Goal: Complete application form

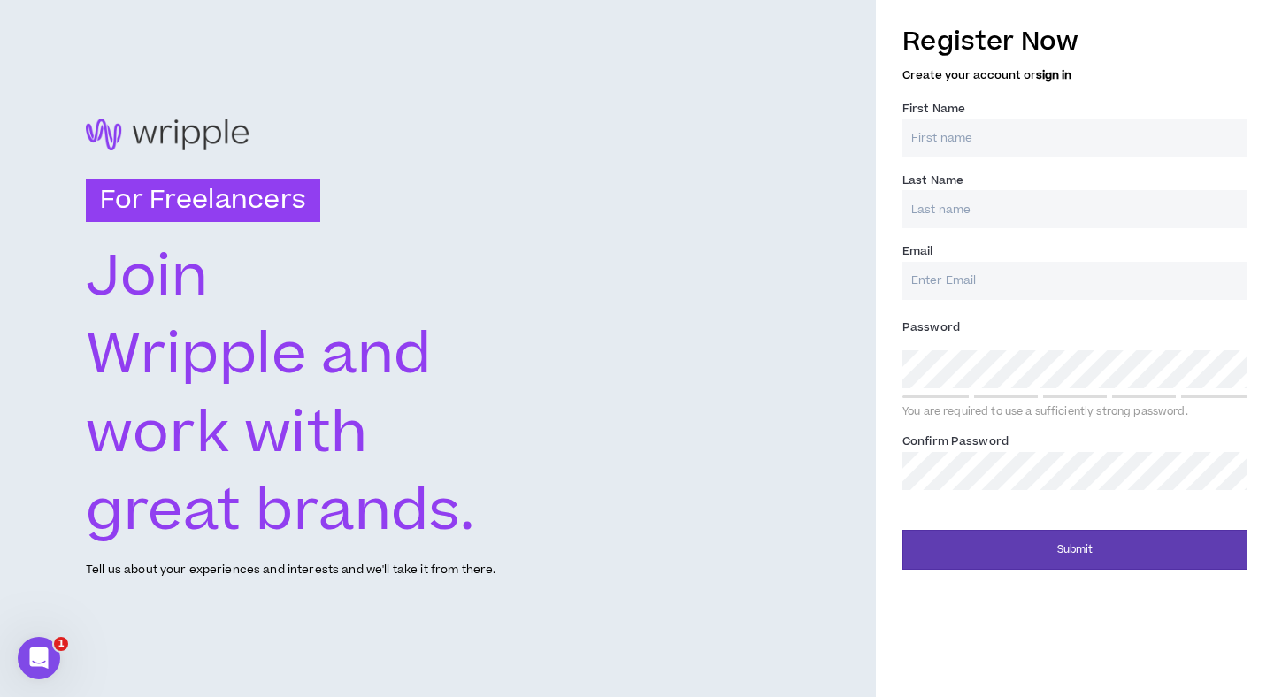
click at [979, 144] on input "First Name *" at bounding box center [1074, 138] width 345 height 38
type input "c"
paste input "[PERSON_NAME]"
type input "[PERSON_NAME]"
click at [962, 201] on input "Last Name *" at bounding box center [1074, 209] width 345 height 38
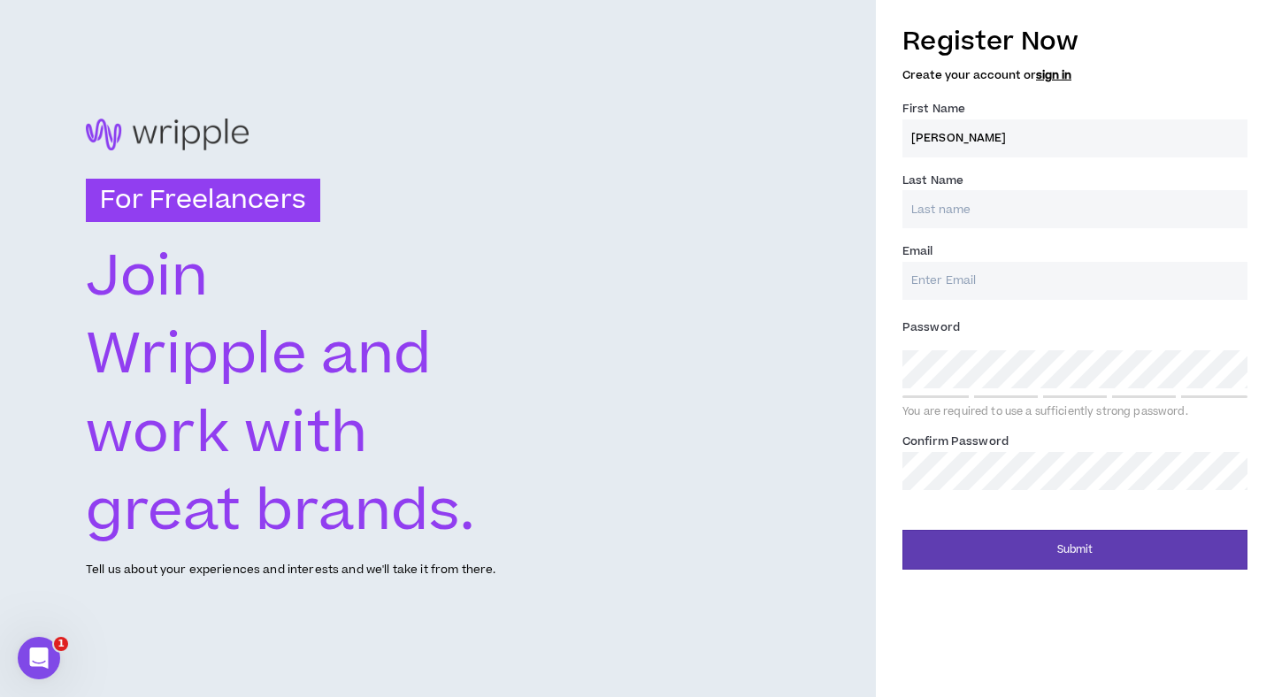
type input "c"
paste input "[PERSON_NAME]"
type input "[PERSON_NAME]"
click at [955, 278] on input "Email *" at bounding box center [1074, 281] width 345 height 38
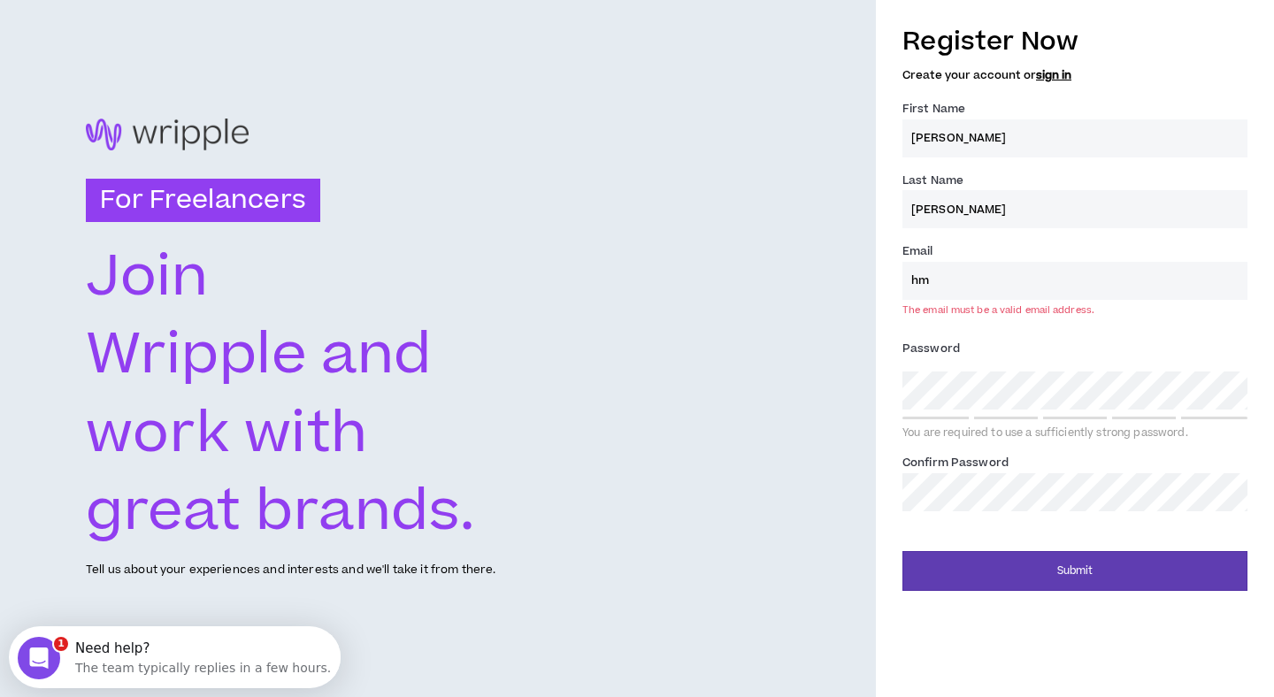
type input "h"
paste input "[EMAIL_ADDRESS][DOMAIN_NAME]"
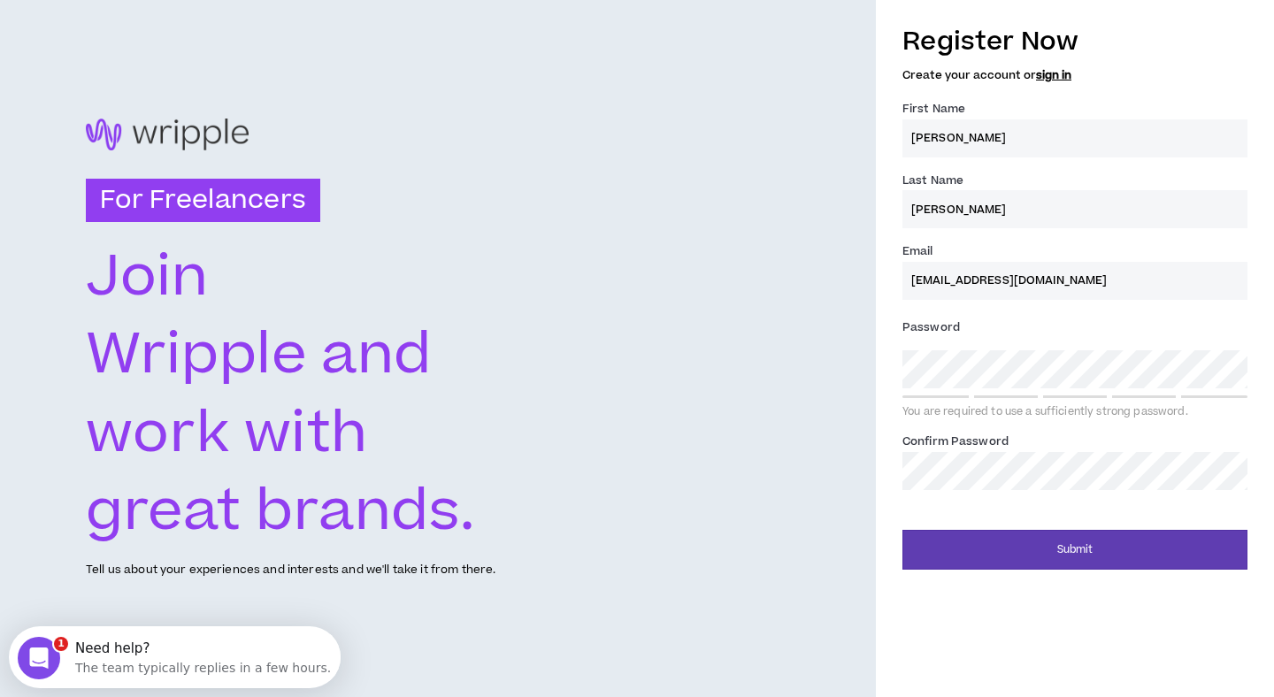
type input "[EMAIL_ADDRESS][DOMAIN_NAME]"
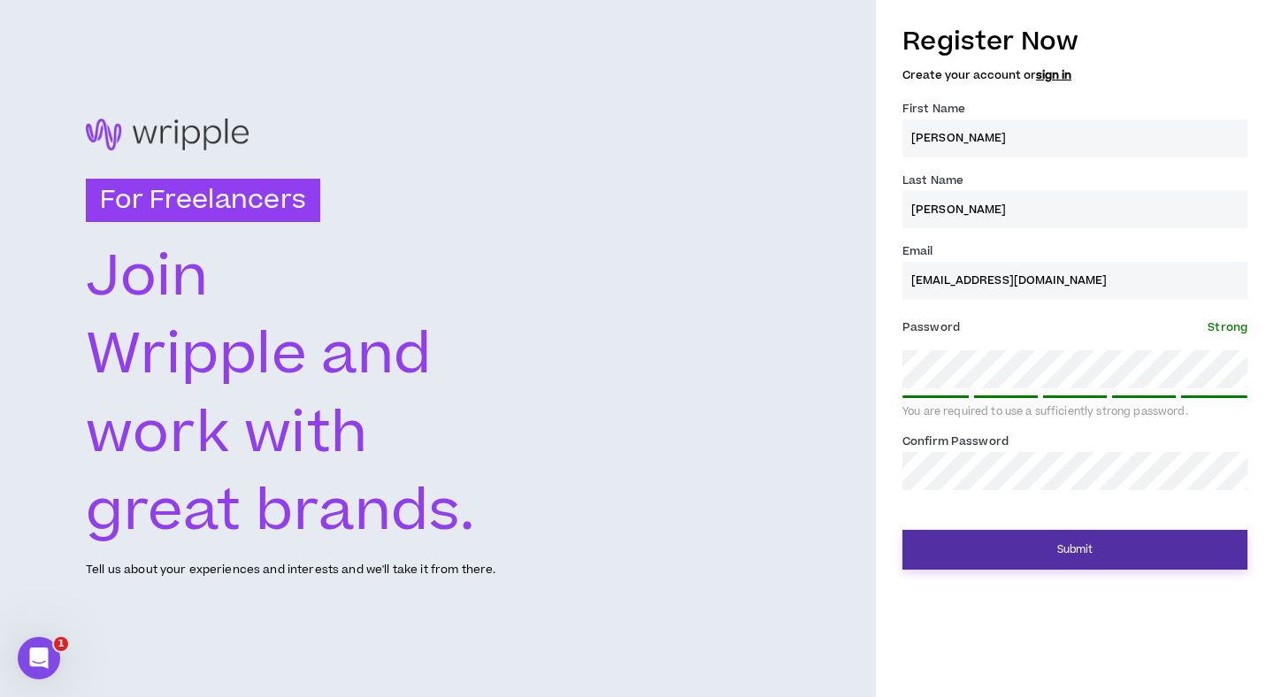
click at [1003, 550] on button "Submit" at bounding box center [1074, 550] width 345 height 40
click at [1017, 560] on button "Submit" at bounding box center [1074, 550] width 345 height 40
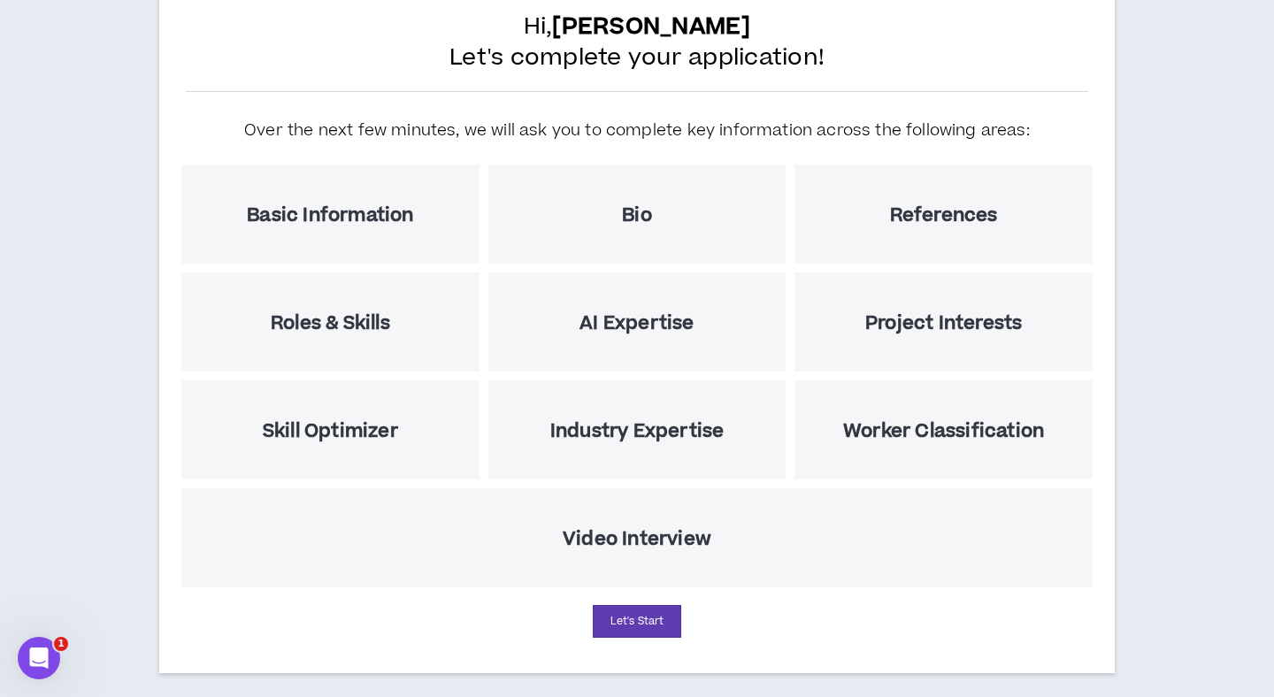
scroll to position [133, 0]
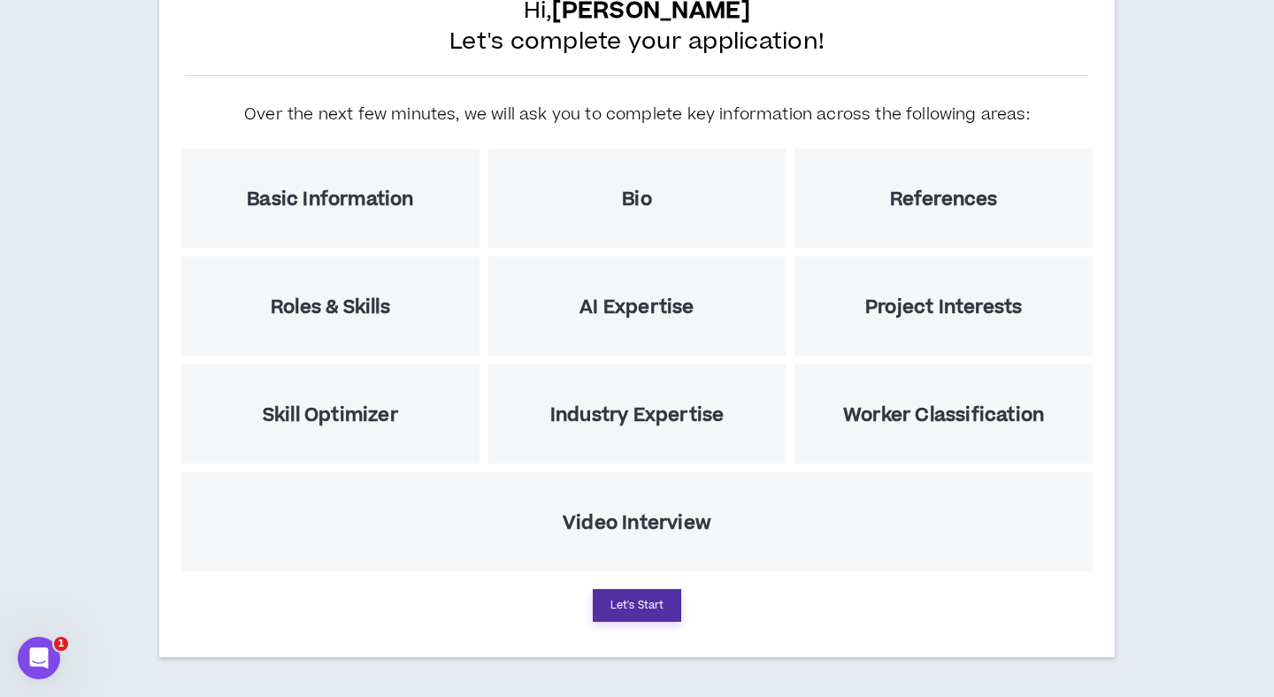
click at [665, 601] on button "Let's Start" at bounding box center [637, 605] width 88 height 33
select select "US"
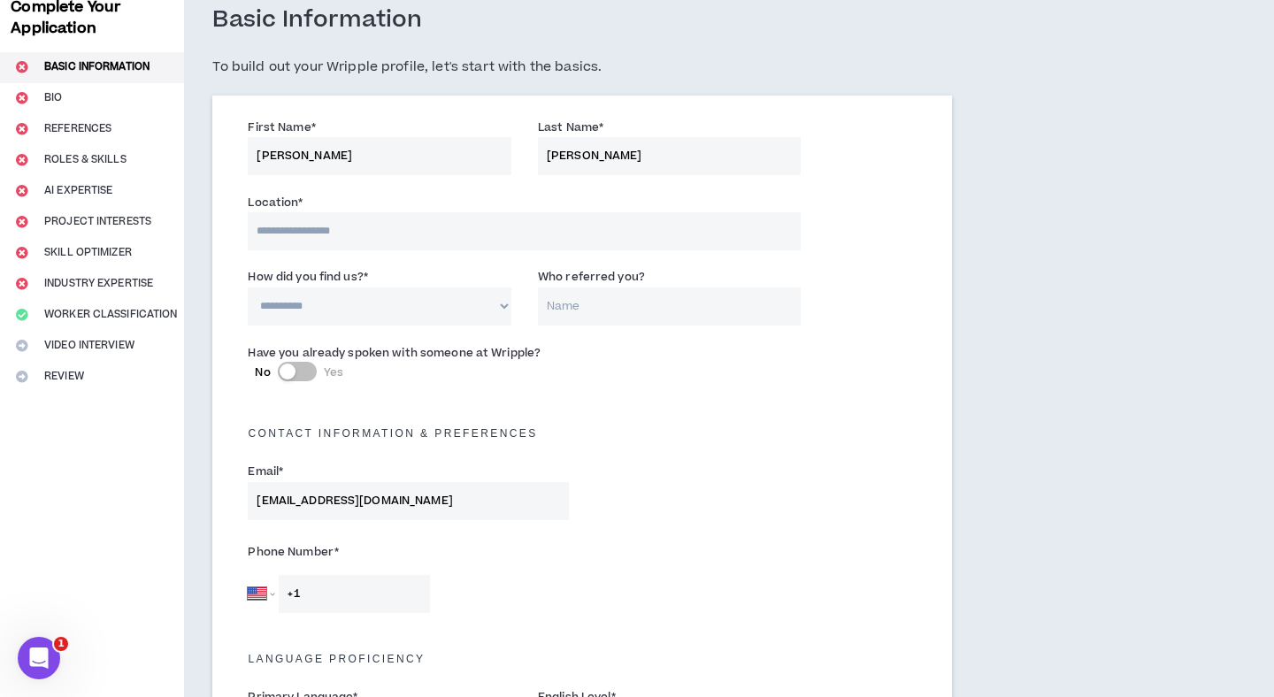
scroll to position [105, 0]
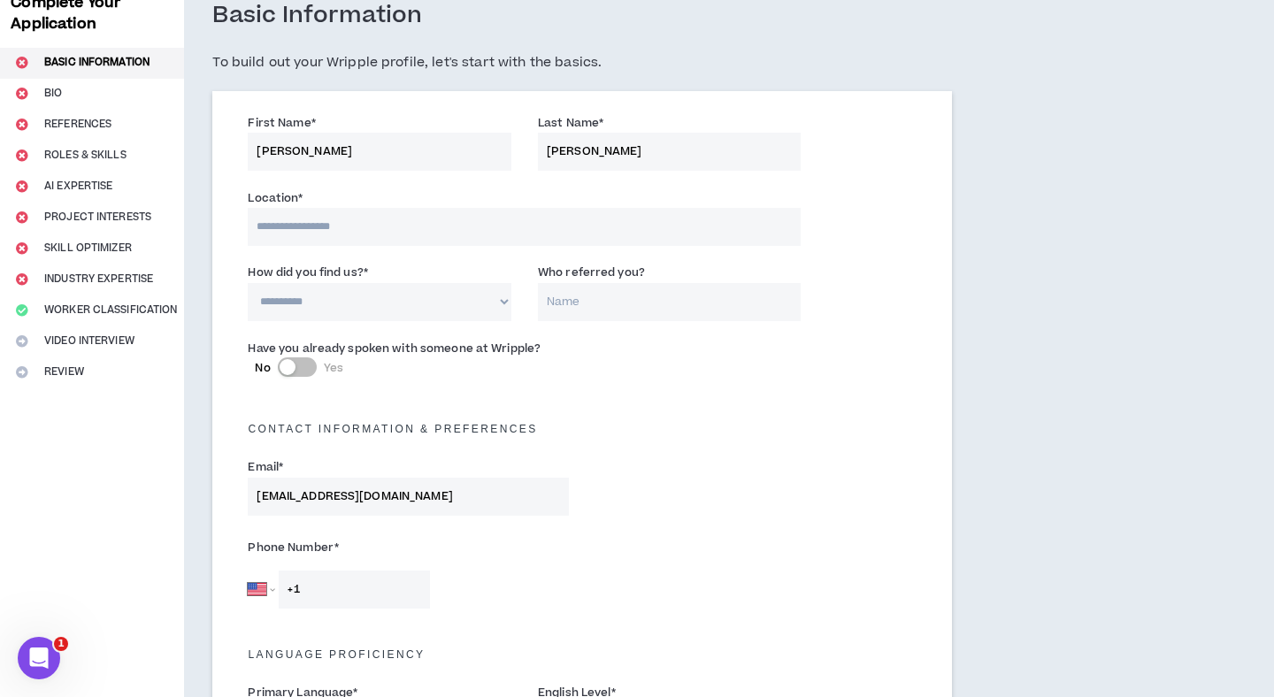
click at [320, 226] on input at bounding box center [524, 227] width 553 height 38
type input "***"
click at [349, 296] on select "**********" at bounding box center [380, 304] width 264 height 38
select select "*"
click at [248, 285] on select "**********" at bounding box center [380, 304] width 264 height 38
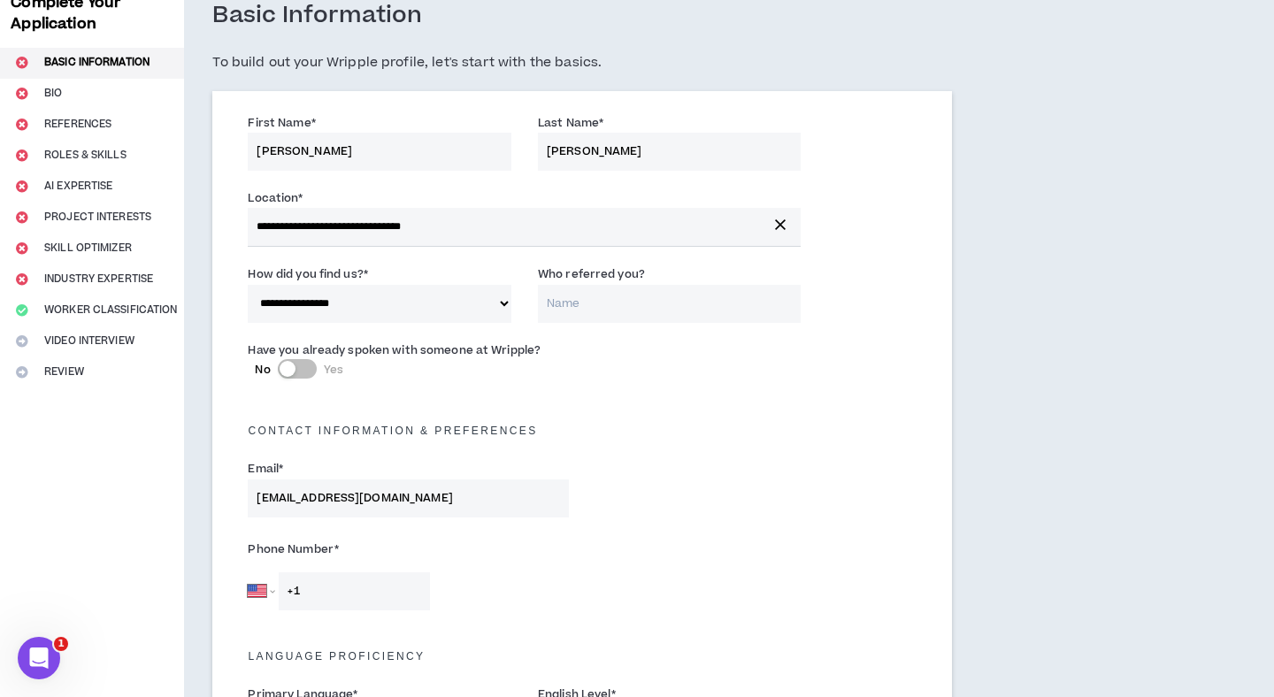
click at [599, 306] on input "Who referred you?" at bounding box center [670, 304] width 264 height 38
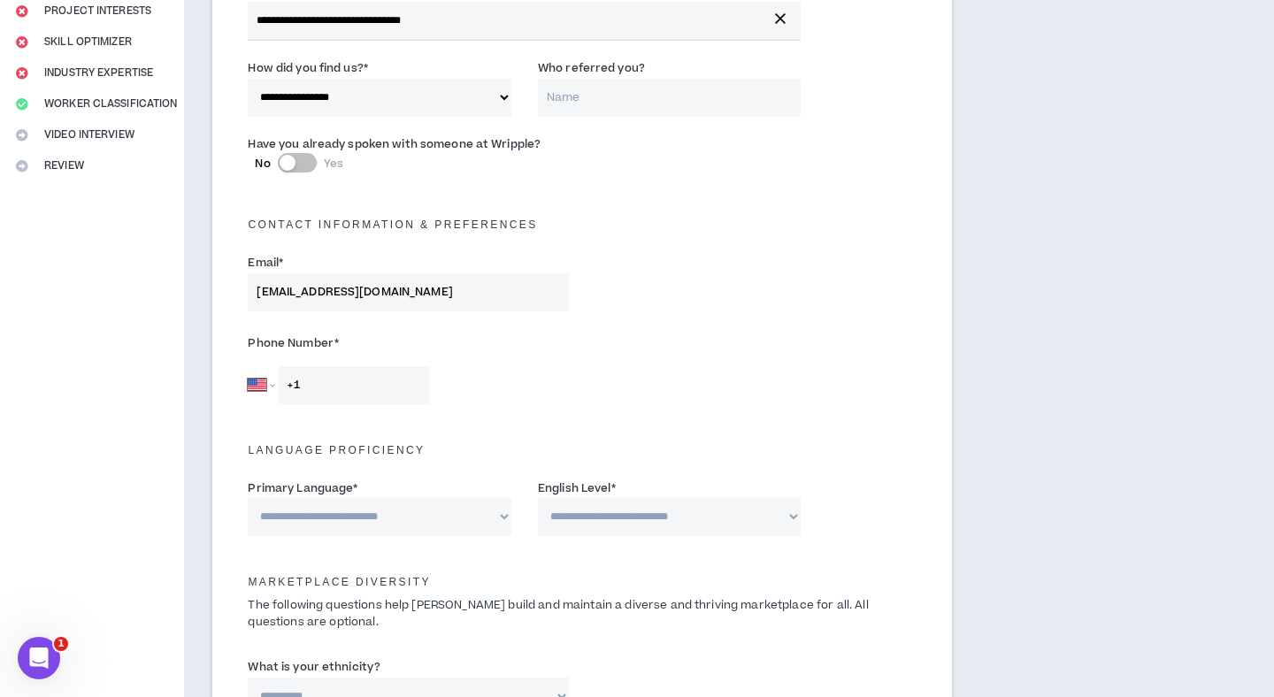
scroll to position [330, 0]
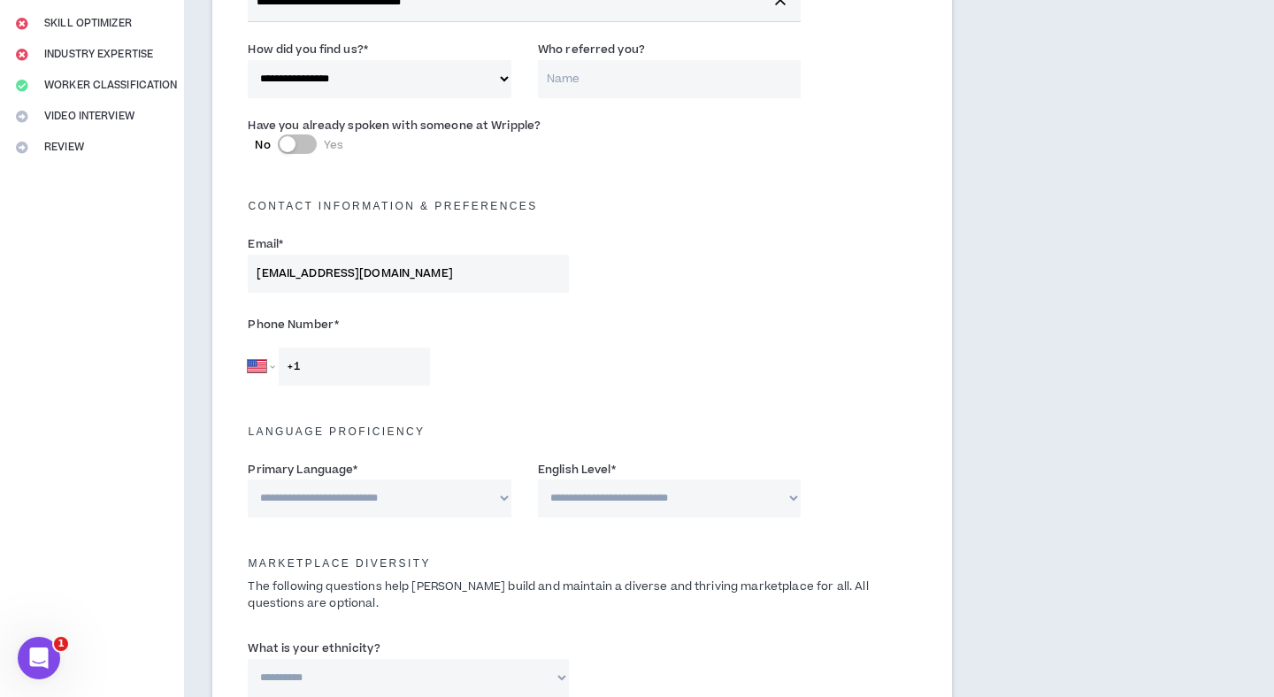
click at [356, 363] on input "+1" at bounding box center [354, 367] width 151 height 38
paste input "[PHONE_NUMBER]"
click at [303, 364] on input "[PHONE_NUMBER]" at bounding box center [354, 367] width 151 height 38
paste input "[PHONE_NUMBER]"
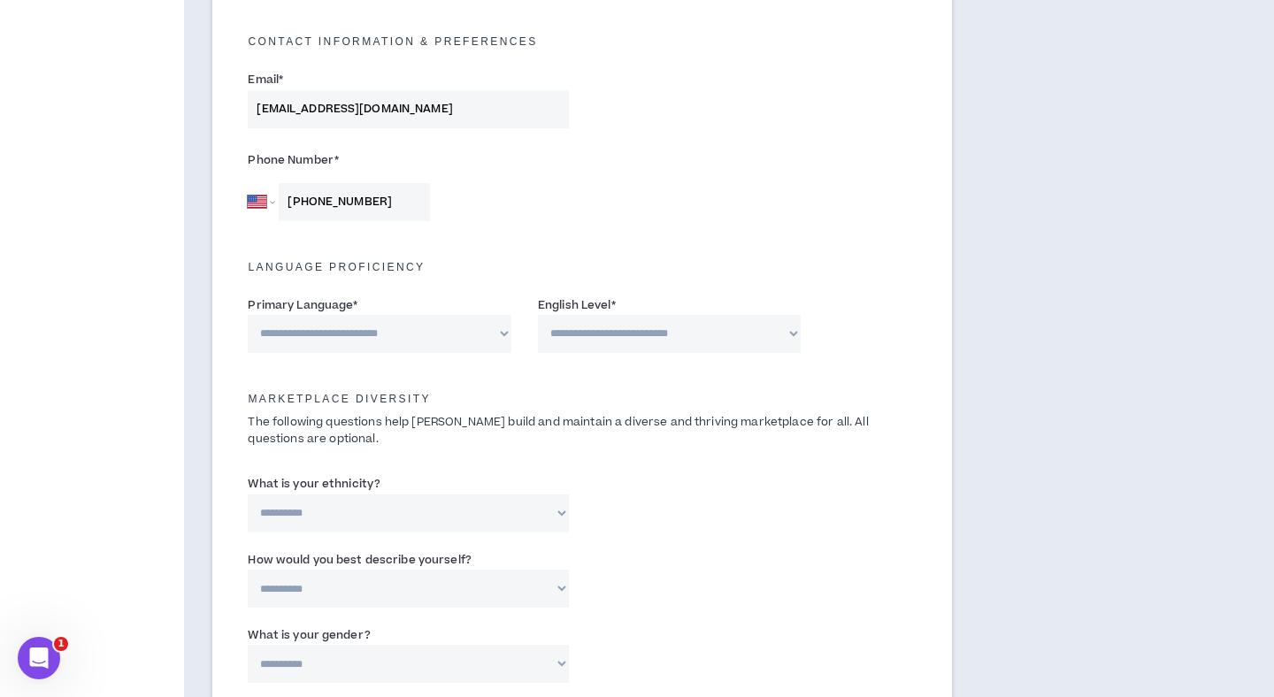
scroll to position [525, 0]
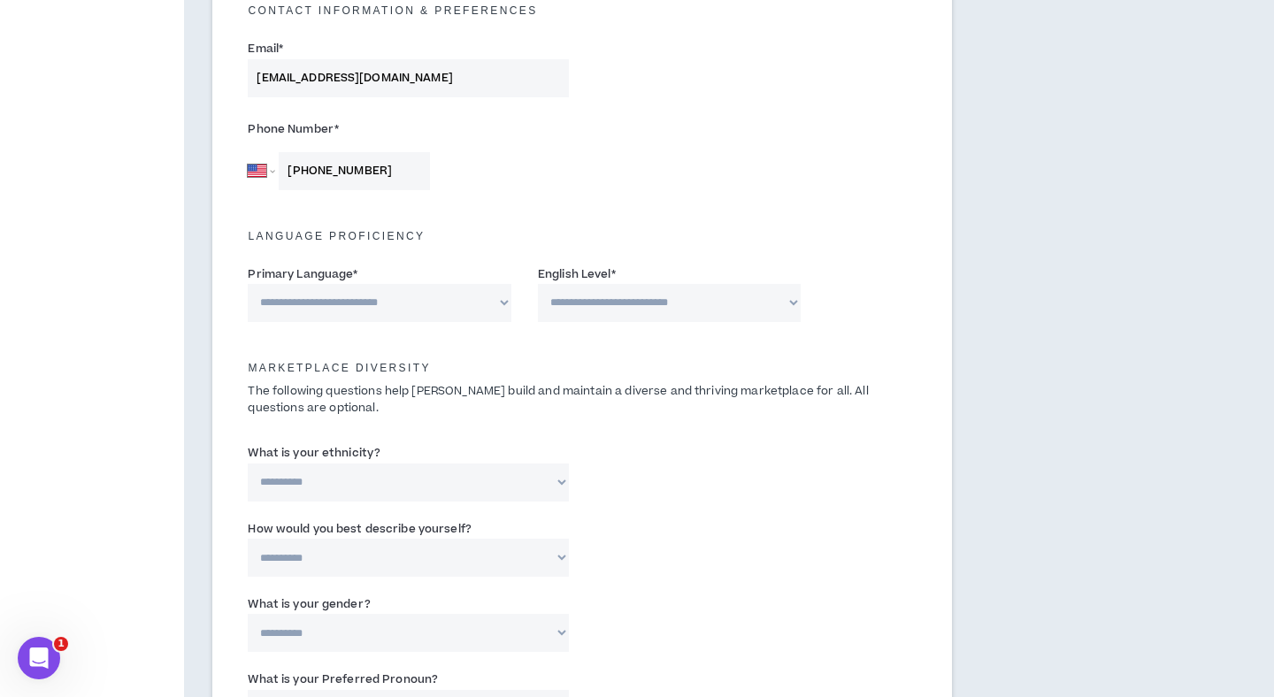
type input "[PHONE_NUMBER]"
click at [337, 307] on select "**********" at bounding box center [380, 303] width 264 height 38
select select "*******"
click at [248, 284] on select "**********" at bounding box center [380, 303] width 264 height 38
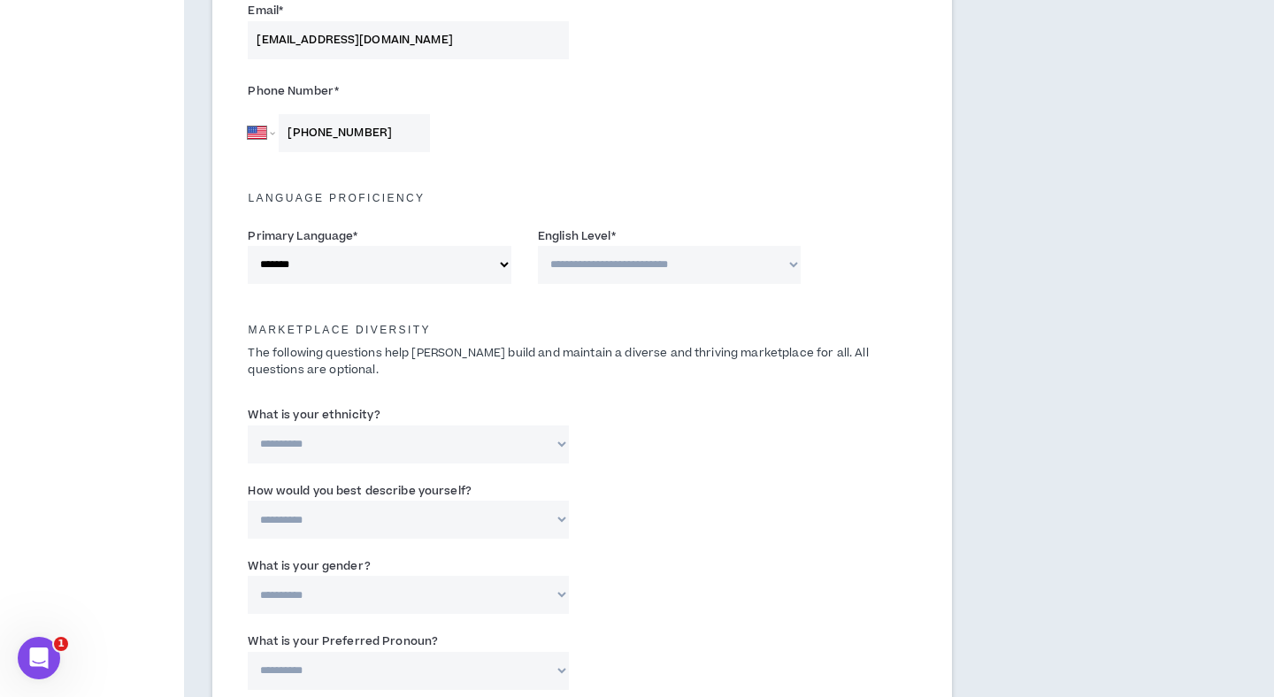
scroll to position [567, 0]
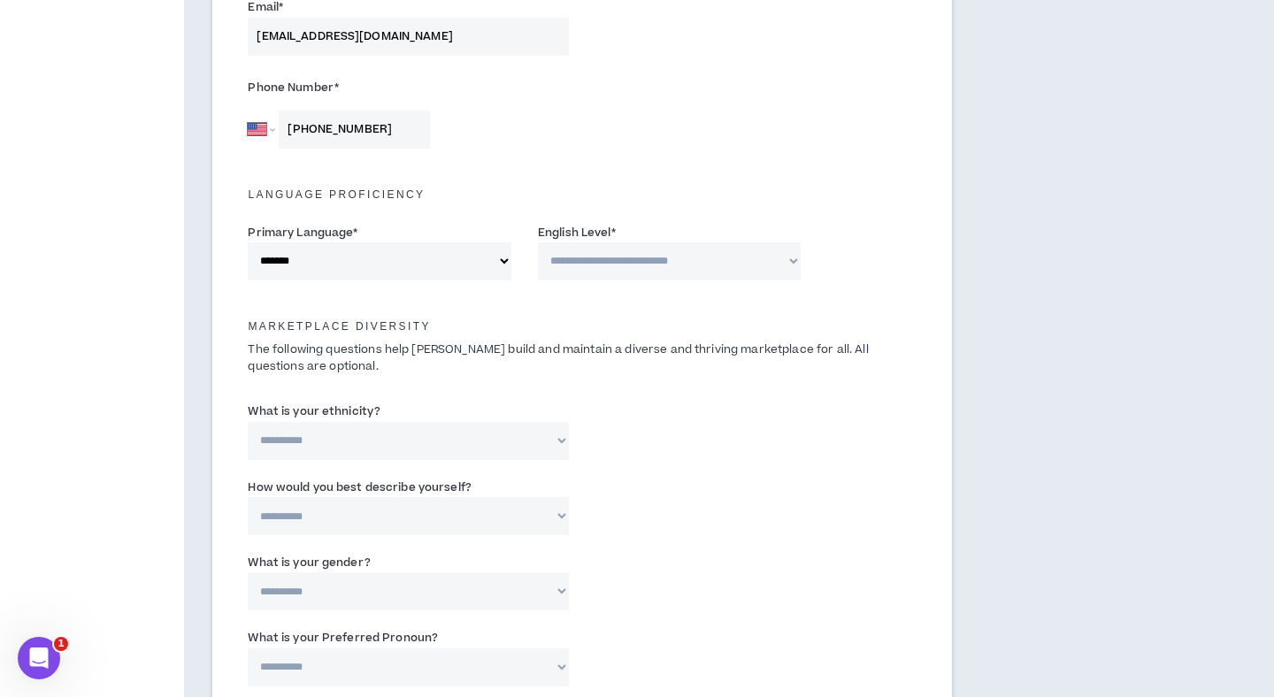
click at [622, 256] on select "**********" at bounding box center [670, 261] width 264 height 38
select select "*"
click at [538, 242] on select "**********" at bounding box center [670, 261] width 264 height 38
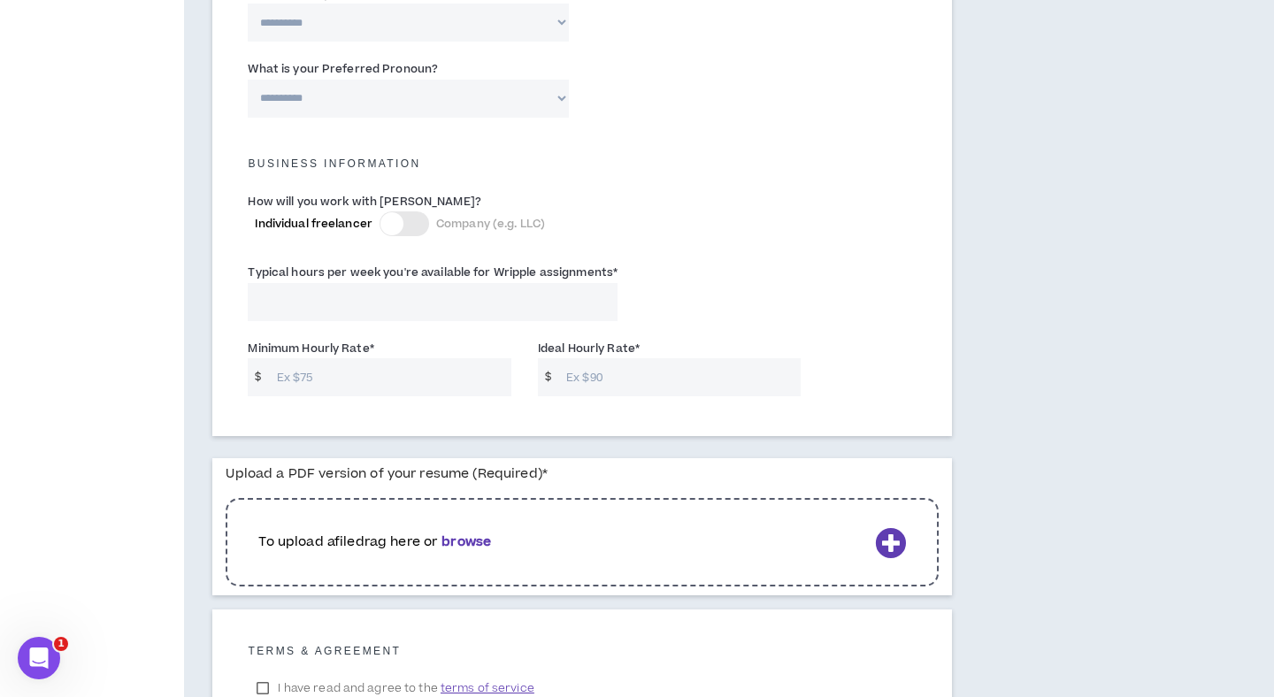
scroll to position [1137, 0]
click at [394, 225] on div at bounding box center [391, 222] width 23 height 23
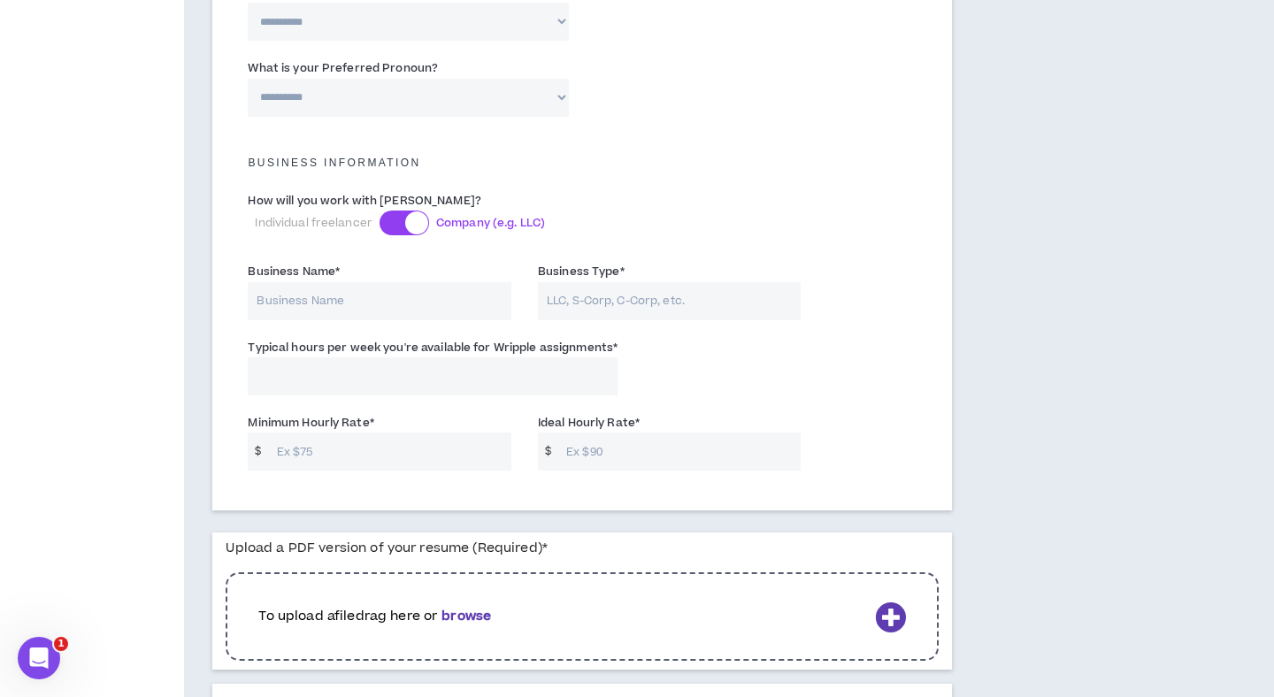
click at [375, 311] on input "Business Name *" at bounding box center [380, 301] width 264 height 38
type input "Superscript"
click at [580, 286] on label "Business Type *" at bounding box center [581, 271] width 87 height 28
click at [580, 286] on input "Business Type *" at bounding box center [670, 301] width 264 height 38
type input "S-Corp"
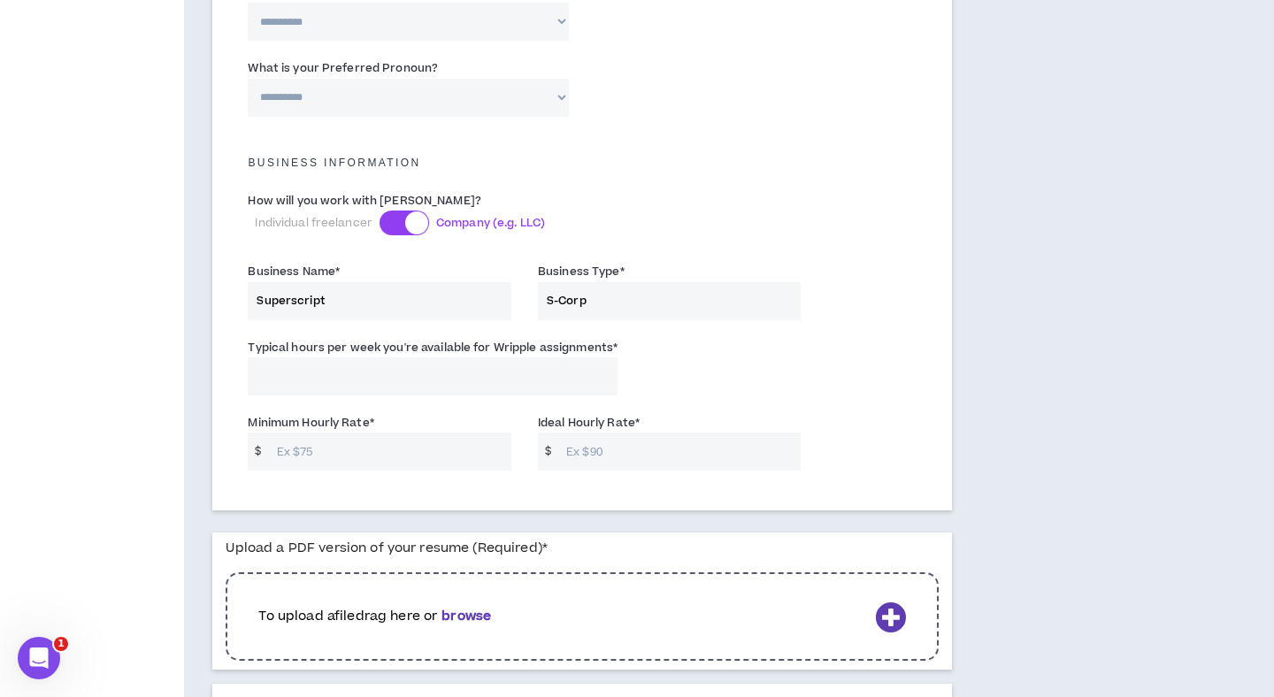
click at [528, 379] on input "Typical hours per week you're available for Wripple assignments *" at bounding box center [433, 376] width 370 height 38
type input "2"
type input "30"
click at [445, 463] on input "Minimum Hourly Rate *" at bounding box center [389, 452] width 243 height 38
type input "100"
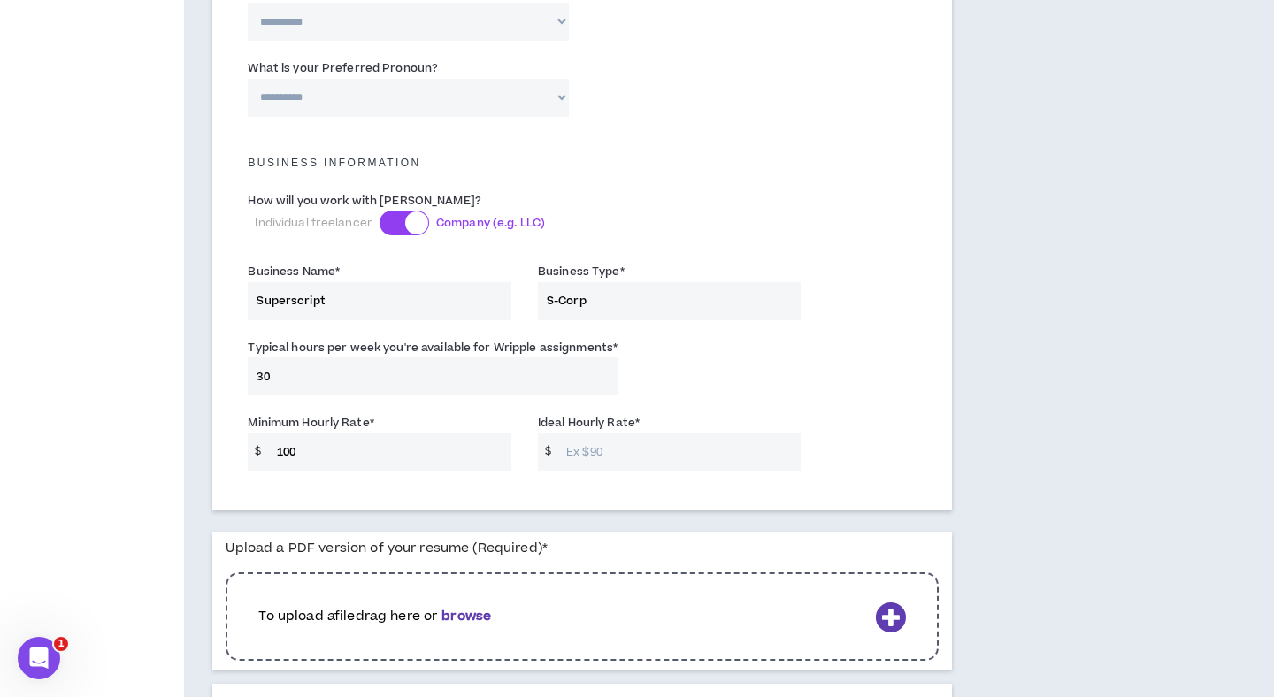
click at [611, 451] on input "Ideal Hourly Rate *" at bounding box center [678, 452] width 243 height 38
type input "2"
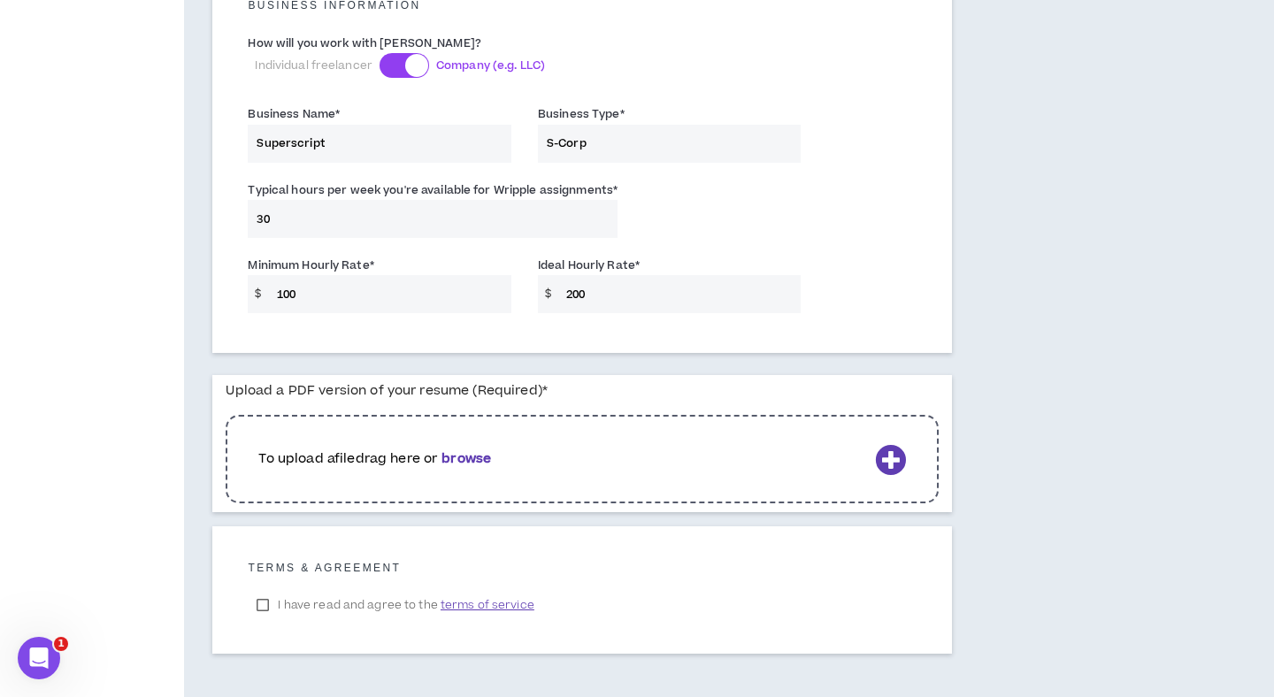
scroll to position [1350, 0]
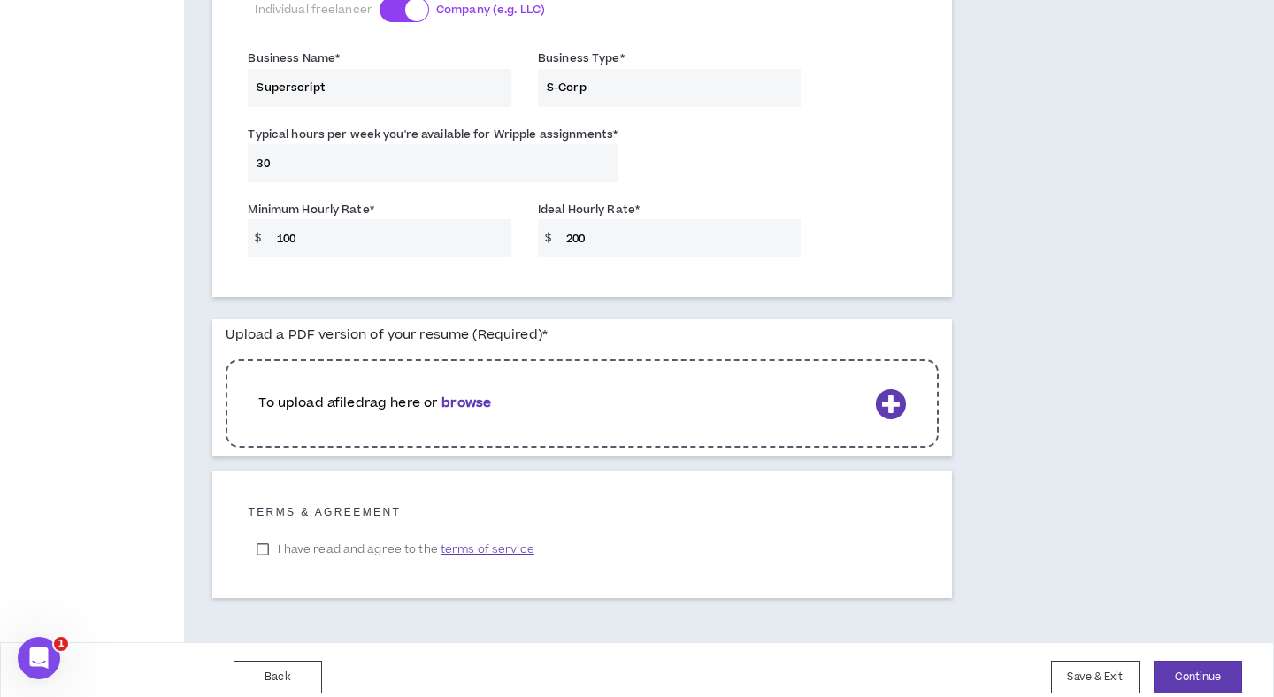
type input "200"
click at [877, 395] on icon at bounding box center [890, 403] width 31 height 31
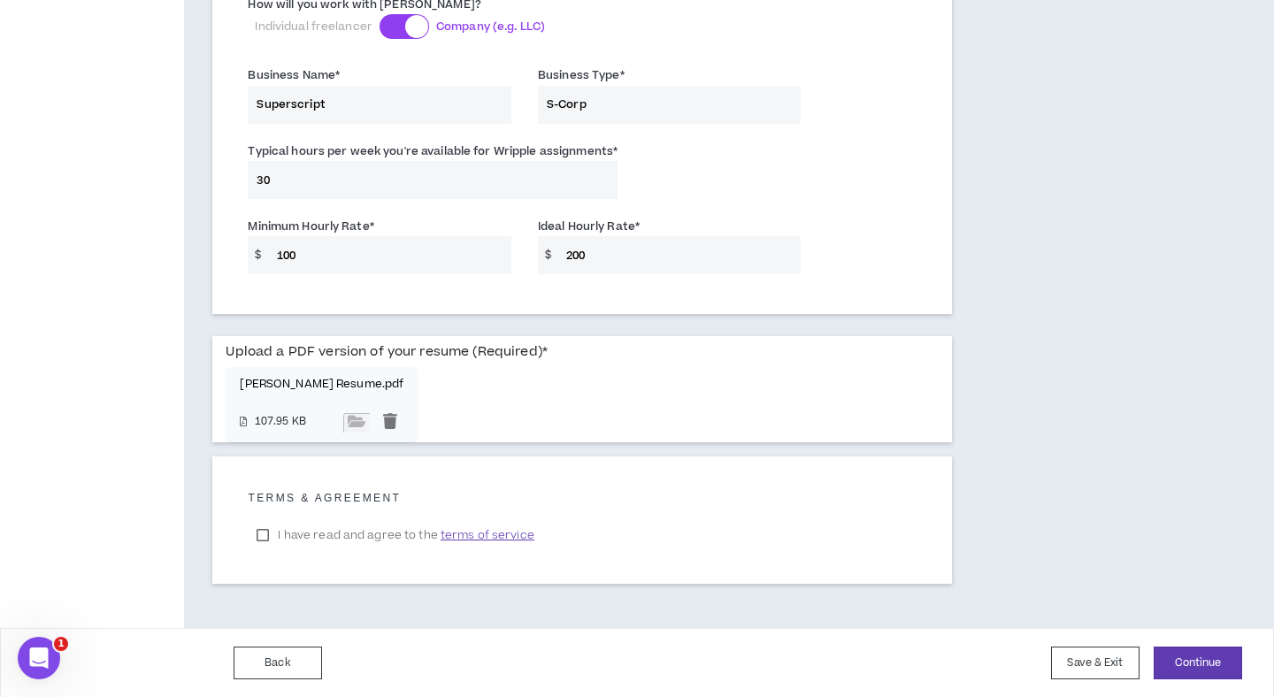
click at [262, 532] on label "I have read and agree to the terms of service" at bounding box center [395, 535] width 295 height 27
click at [1170, 667] on button "Continue" at bounding box center [1197, 663] width 88 height 33
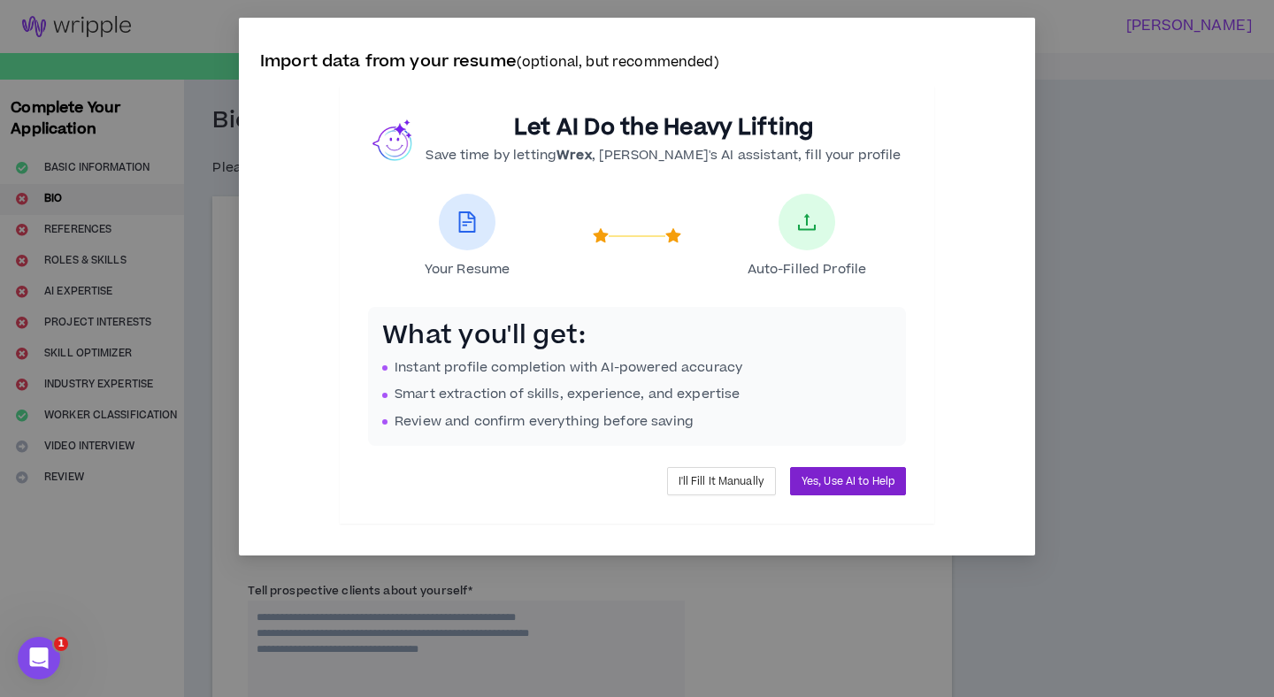
click at [881, 479] on span "Yes, Use AI to Help" at bounding box center [847, 481] width 93 height 17
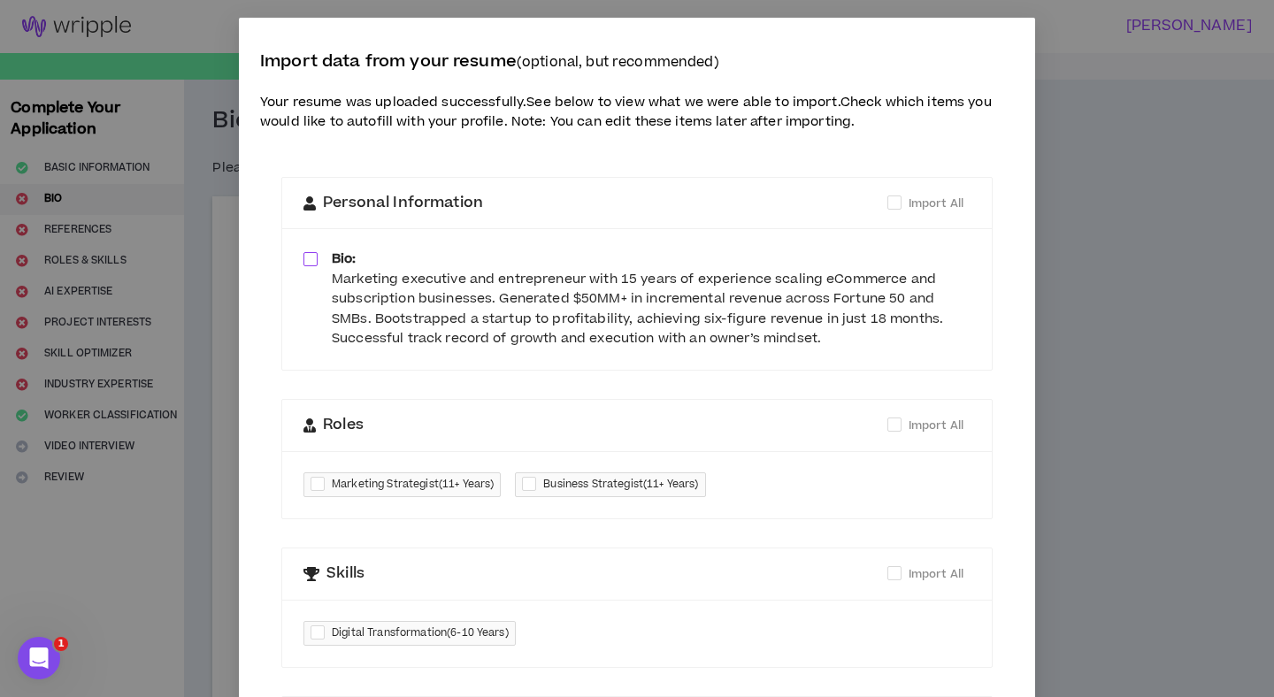
click at [307, 258] on span at bounding box center [310, 259] width 14 height 14
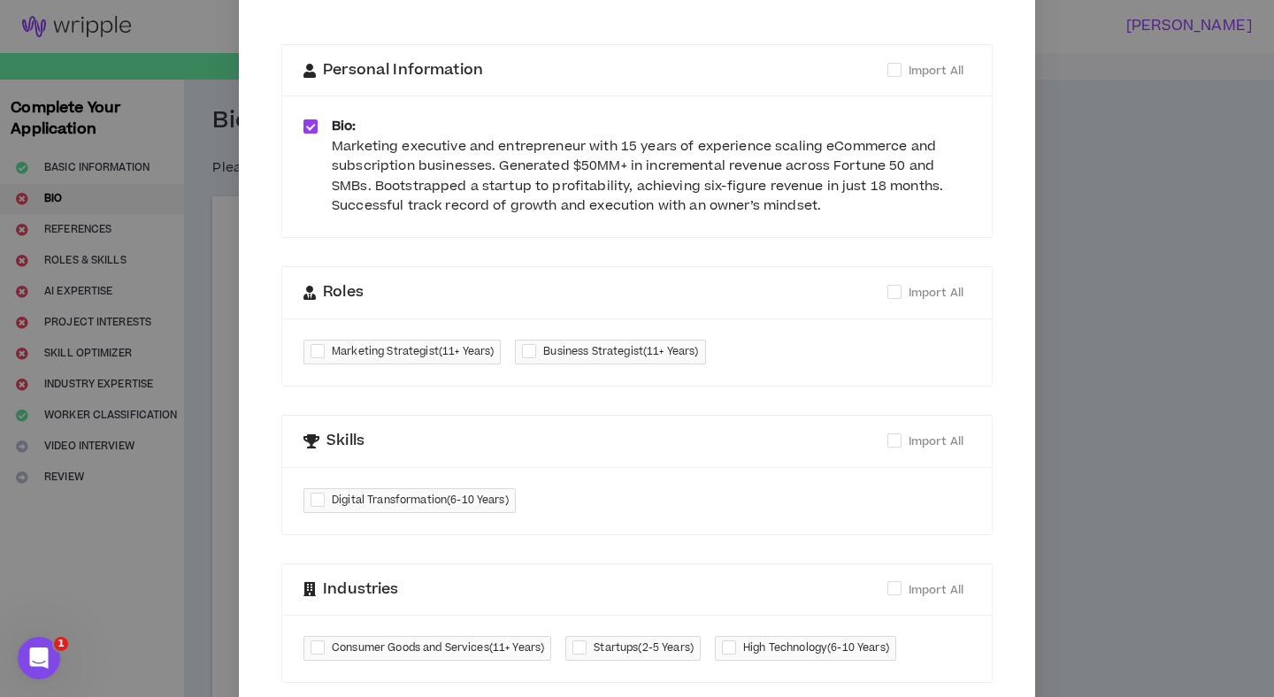
scroll to position [136, 0]
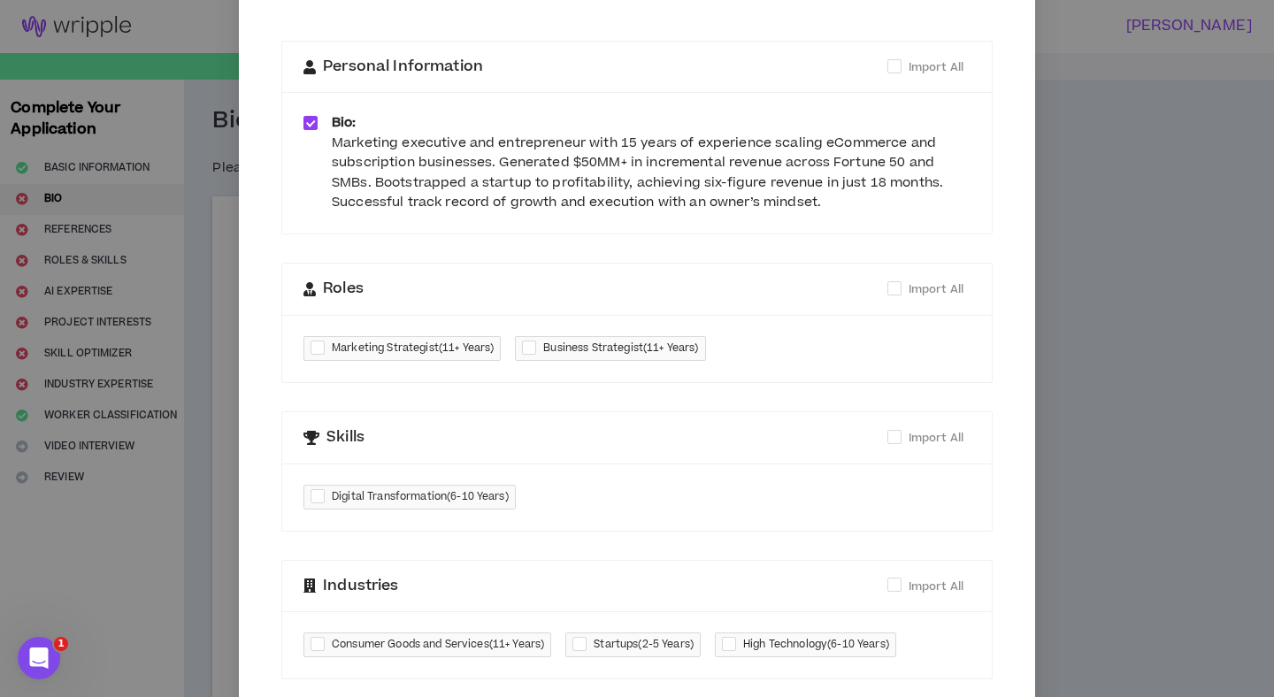
click at [320, 352] on div at bounding box center [320, 348] width 21 height 20
checkbox input "****"
click at [530, 349] on div at bounding box center [532, 348] width 21 height 20
checkbox input "****"
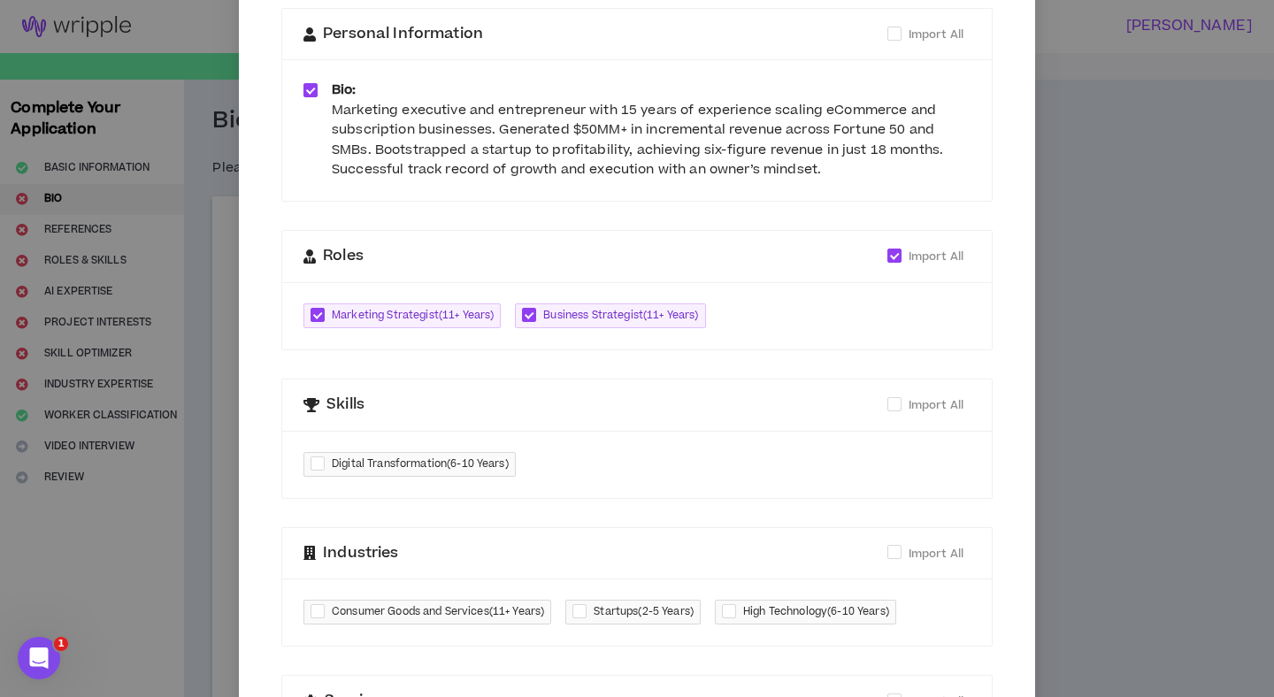
scroll to position [177, 0]
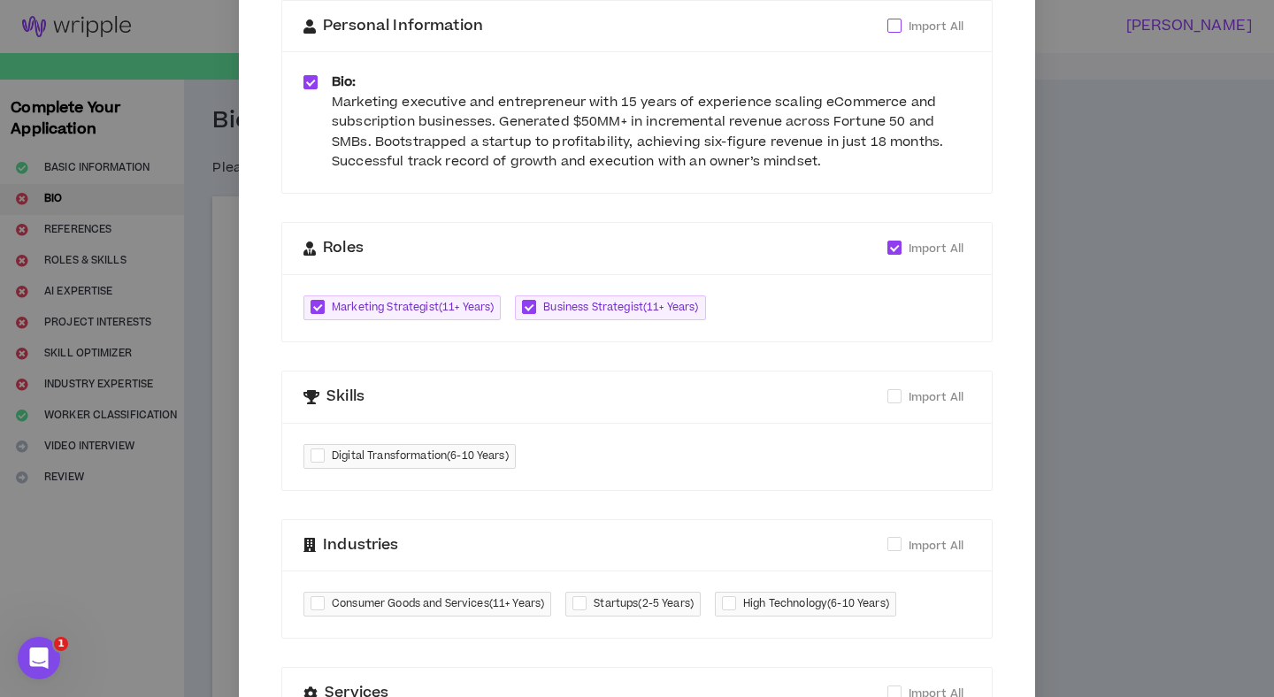
click at [899, 28] on span at bounding box center [894, 26] width 14 height 14
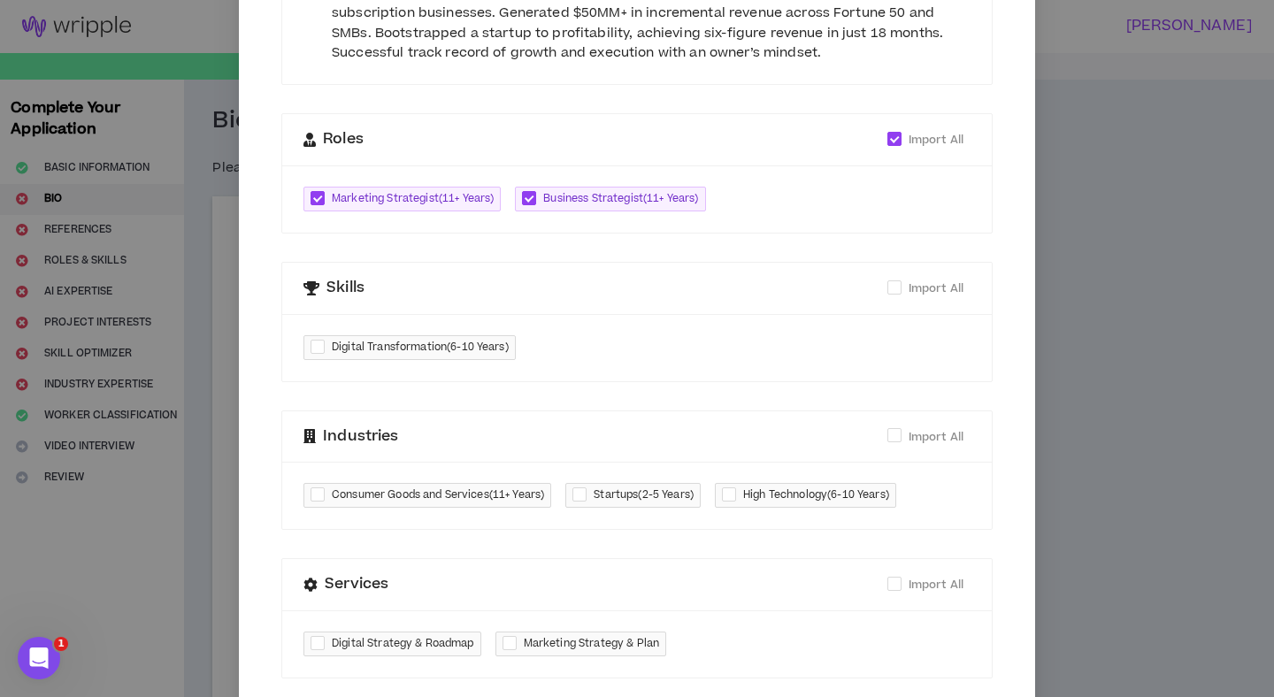
scroll to position [310, 0]
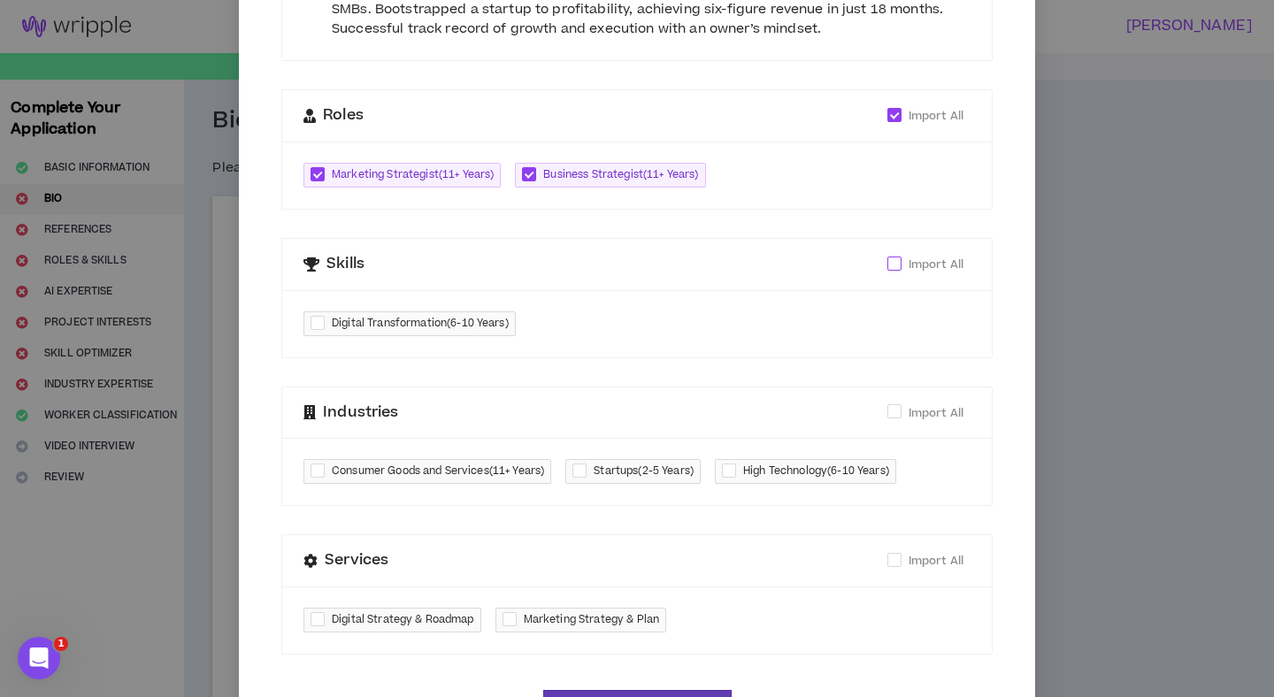
click at [899, 264] on span at bounding box center [894, 264] width 14 height 14
checkbox input "****"
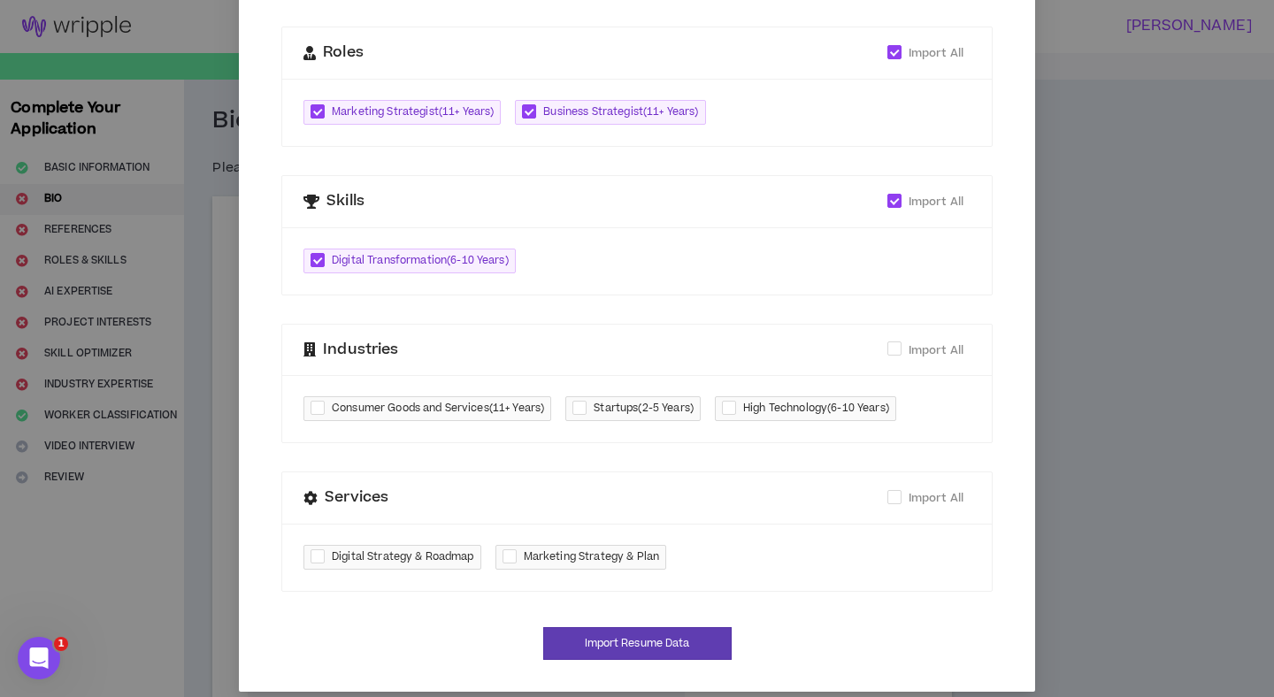
scroll to position [379, 0]
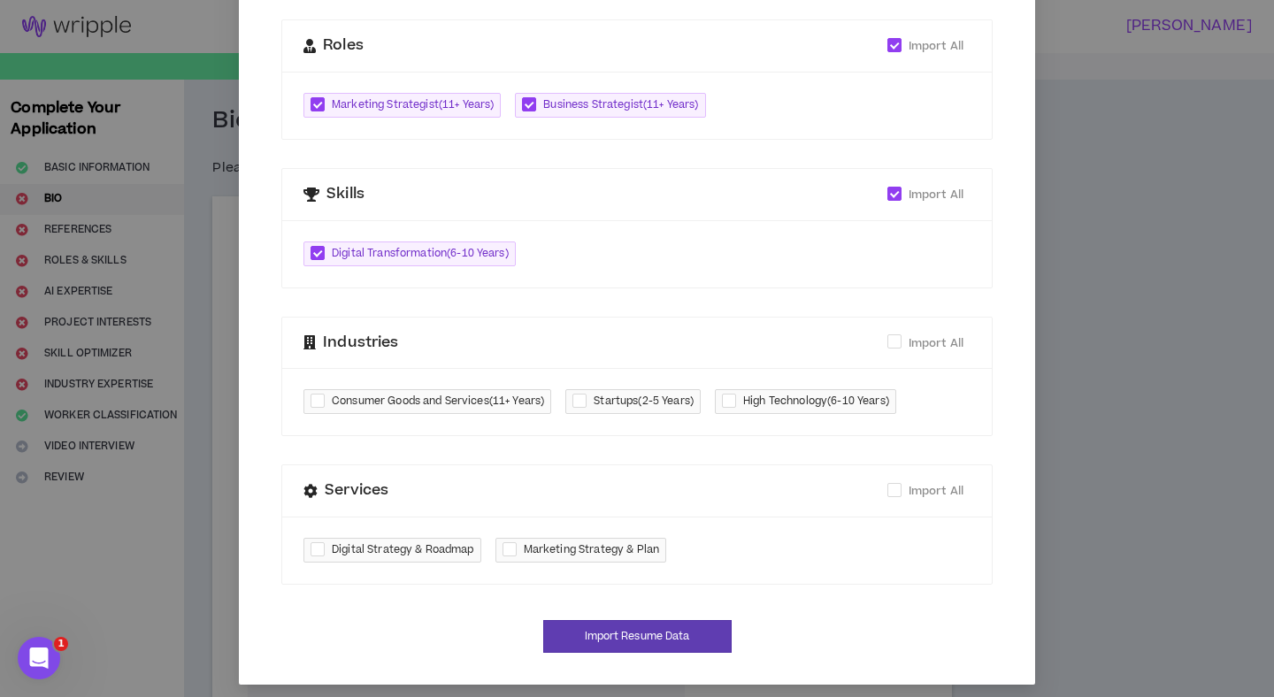
click at [586, 402] on div at bounding box center [582, 402] width 21 height 20
checkbox input "****"
click at [741, 399] on div at bounding box center [732, 402] width 21 height 20
checkbox input "****"
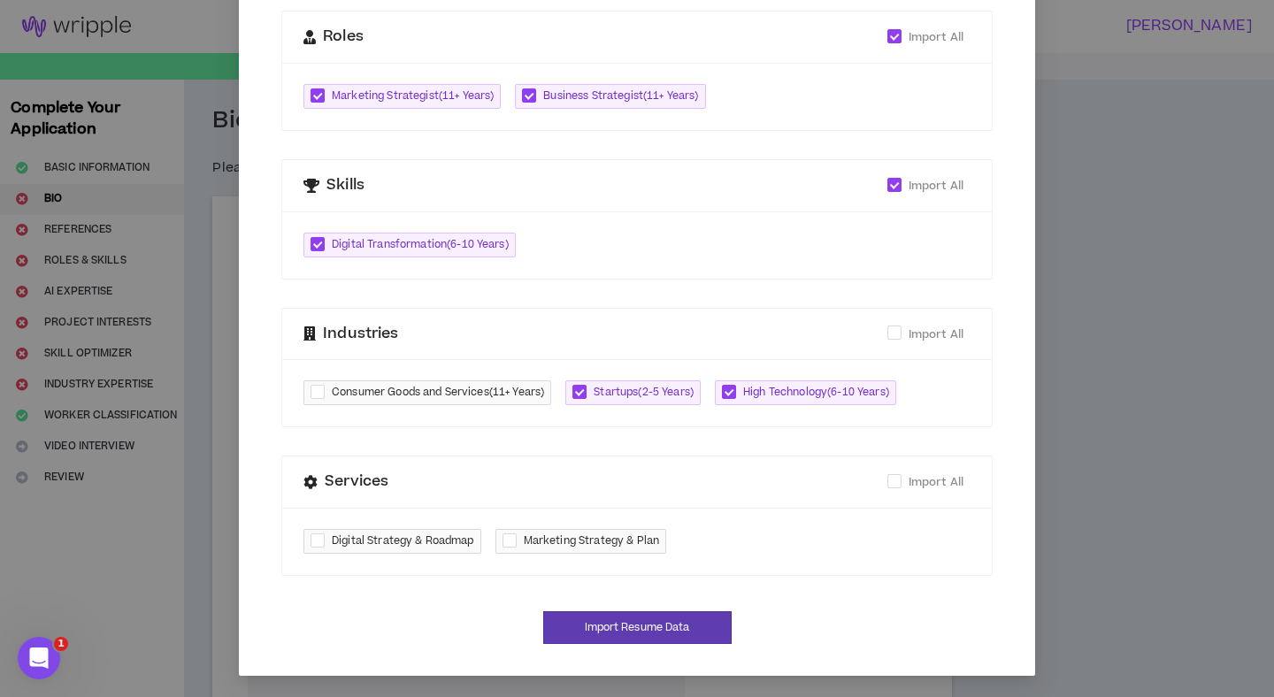
click at [319, 392] on div at bounding box center [320, 393] width 21 height 20
checkbox input "****"
click at [895, 479] on span at bounding box center [894, 481] width 14 height 14
checkbox input "****"
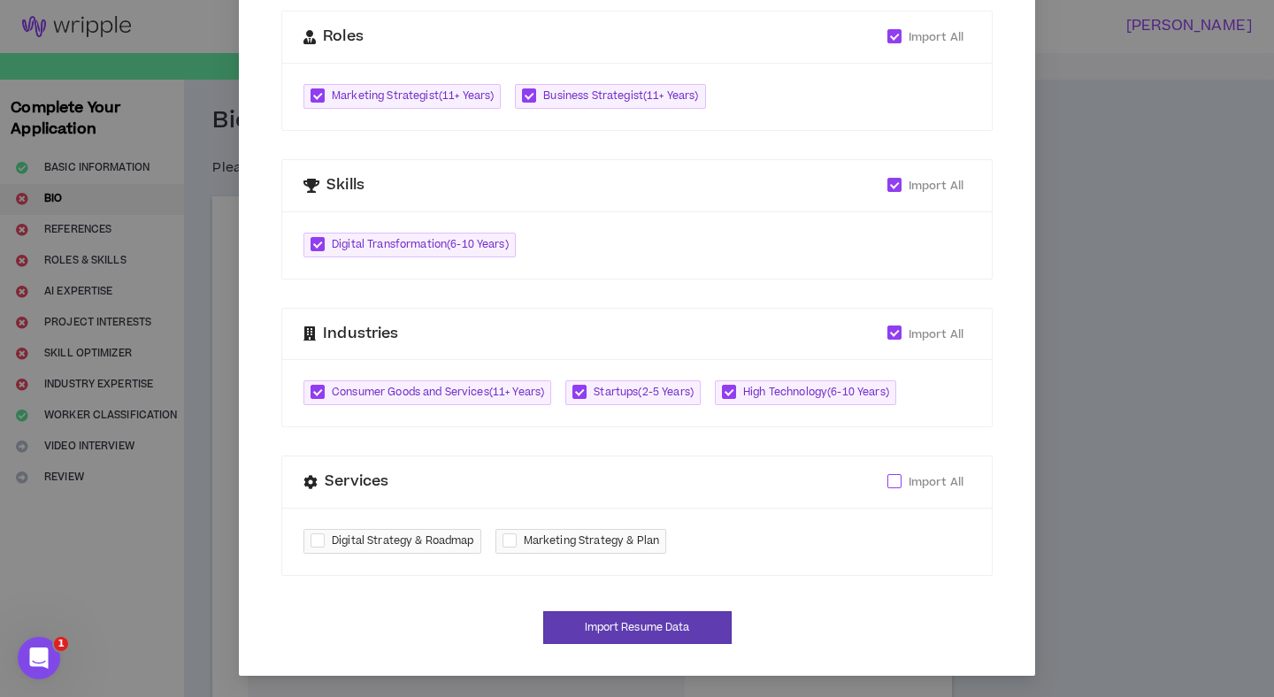
checkbox input "****"
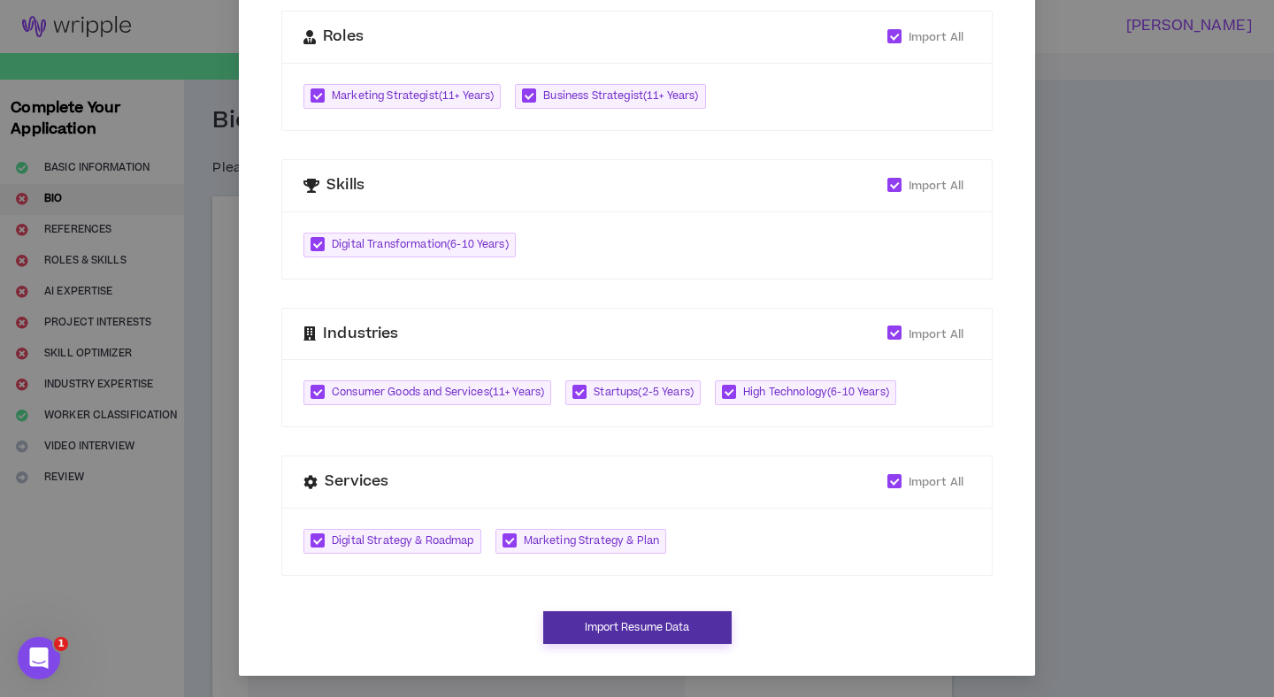
click at [694, 617] on button "Import Resume Data" at bounding box center [637, 627] width 188 height 33
type textarea "**********"
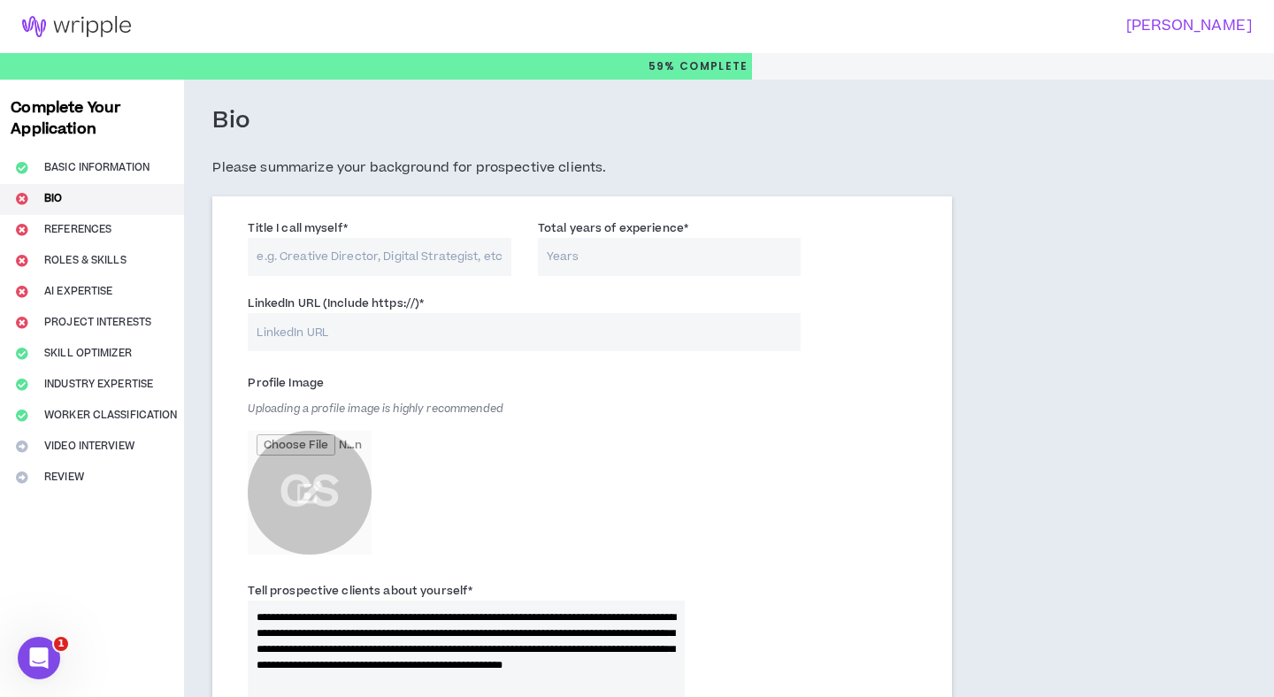
click at [624, 253] on input "Total years of experience *" at bounding box center [670, 257] width 264 height 38
type input "15"
click at [413, 263] on input "Title I call myself *" at bounding box center [380, 257] width 264 height 38
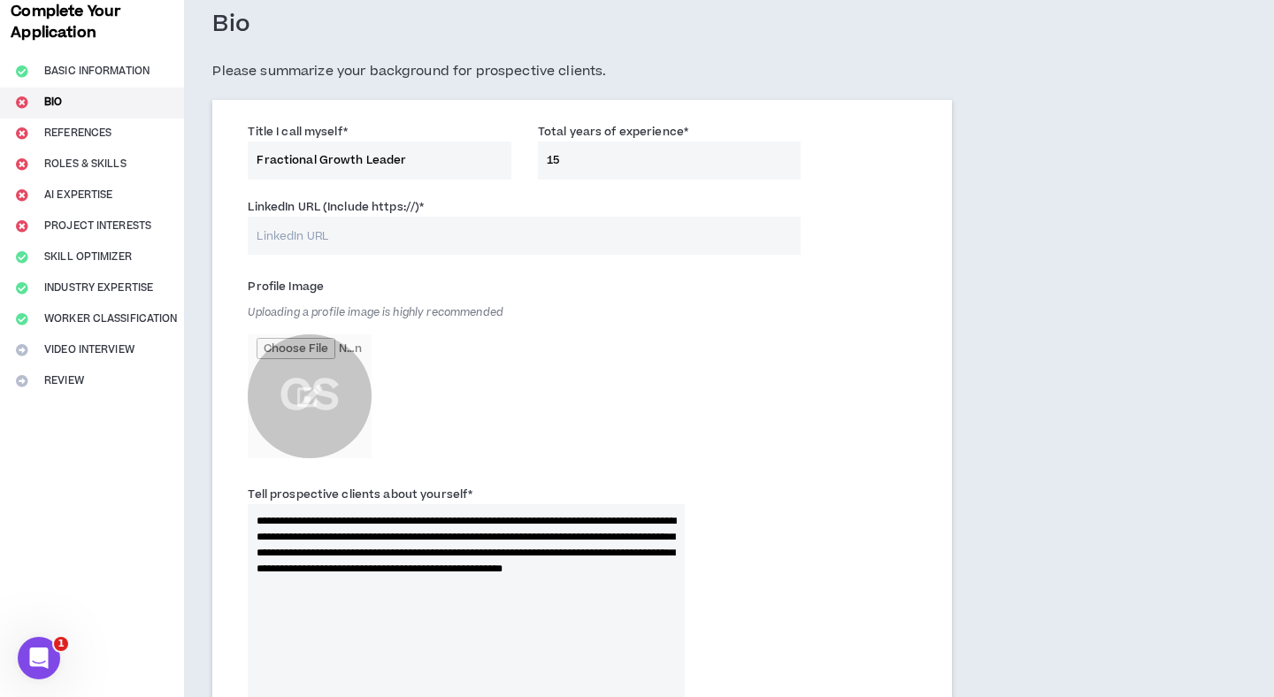
scroll to position [98, 0]
type input "Fractional Growth Leader"
click at [500, 231] on input "LinkedIn URL (Include https://) *" at bounding box center [524, 234] width 553 height 38
